Goal: Task Accomplishment & Management: Manage account settings

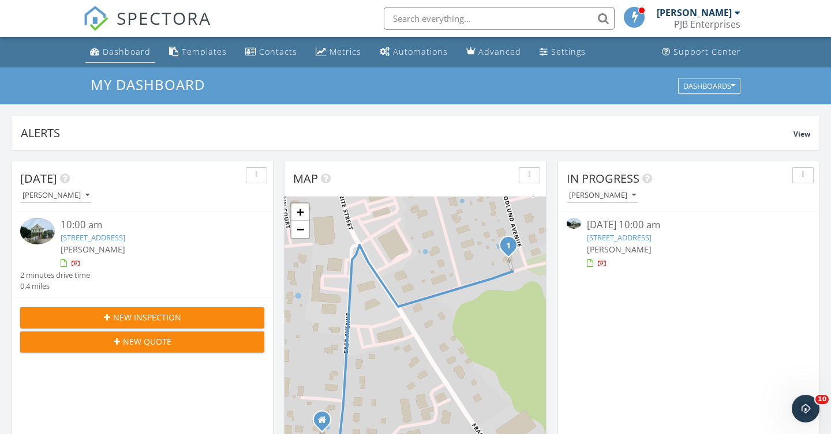
click at [128, 51] on div "Dashboard" at bounding box center [127, 51] width 48 height 11
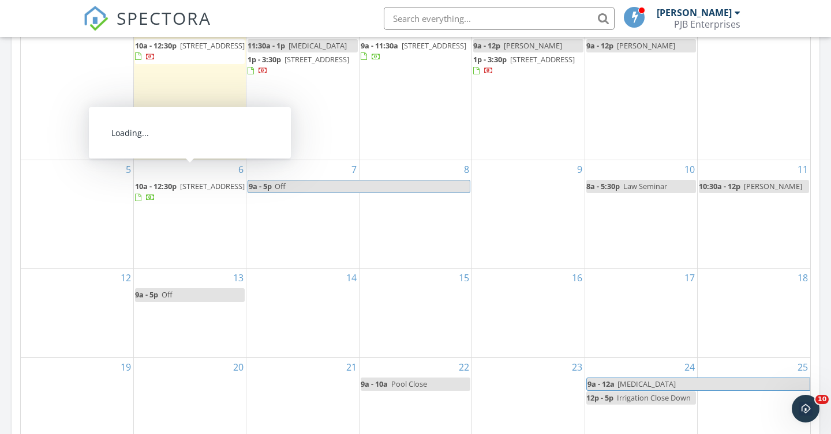
click at [155, 194] on div at bounding box center [150, 198] width 9 height 9
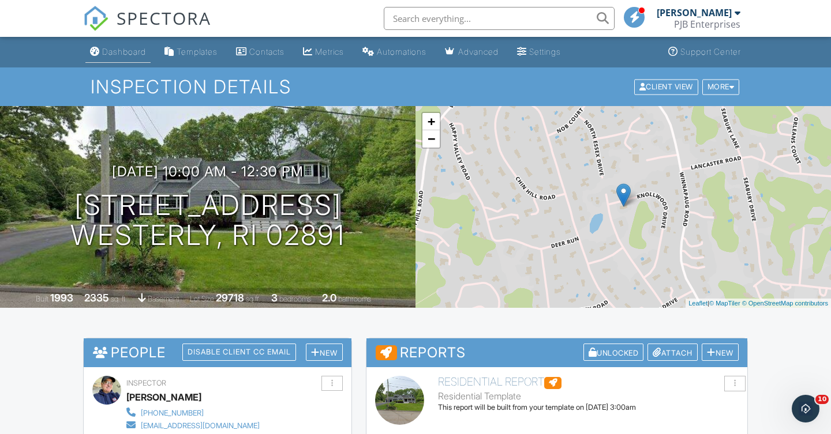
click at [145, 50] on div "Dashboard" at bounding box center [124, 52] width 44 height 10
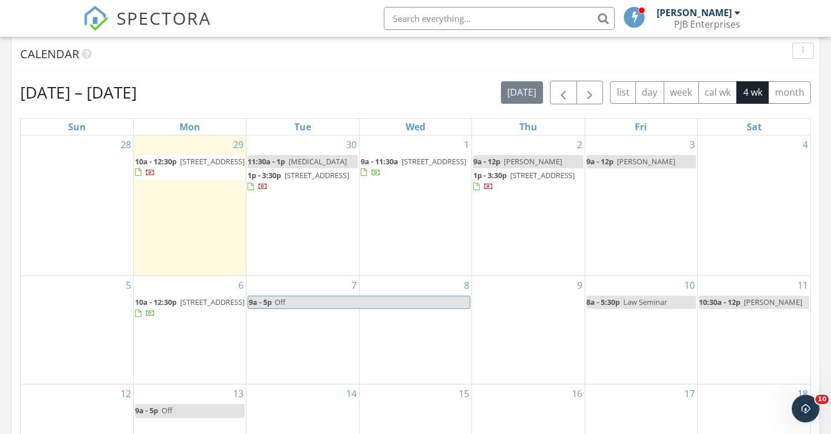
scroll to position [474, 0]
